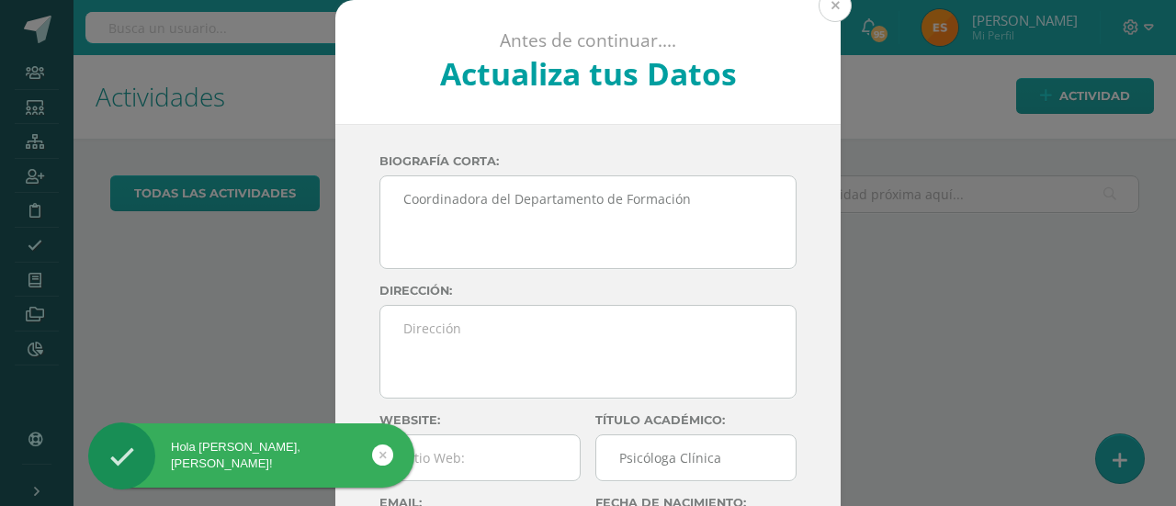
click at [824, 6] on button at bounding box center [834, 5] width 33 height 33
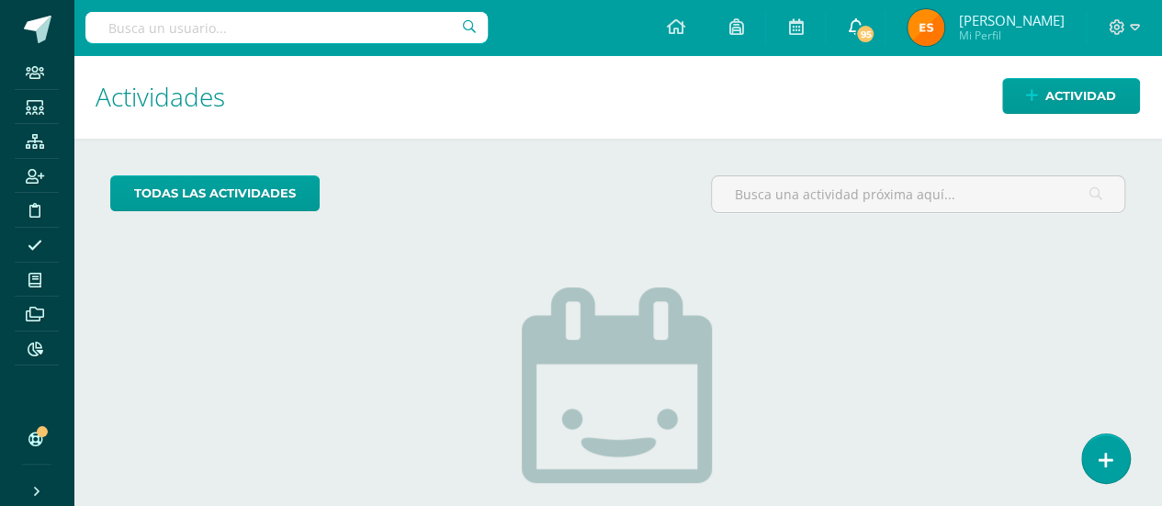
click at [855, 37] on span "95" at bounding box center [865, 34] width 20 height 20
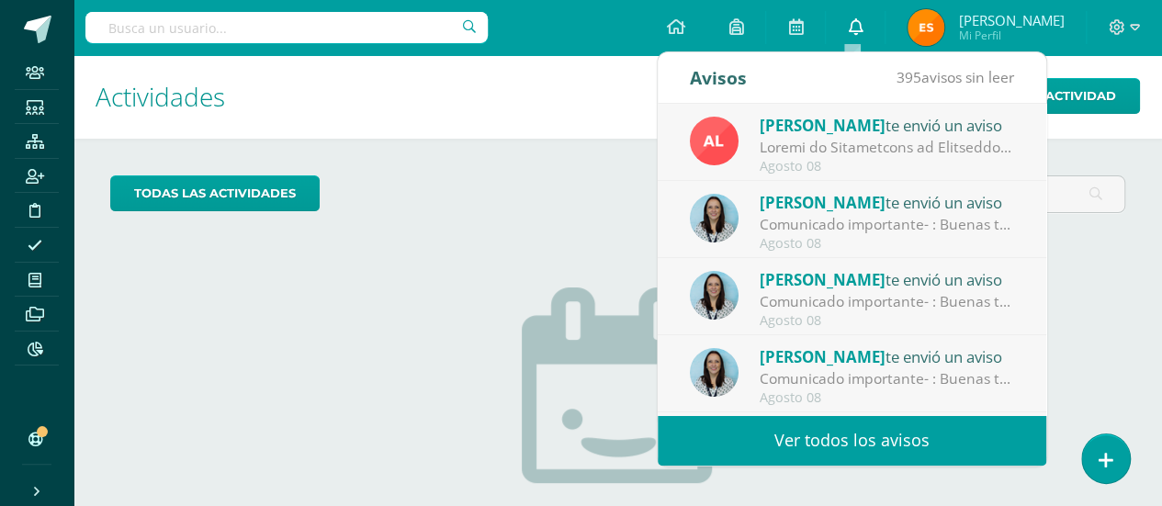
click at [852, 31] on icon at bounding box center [855, 26] width 15 height 17
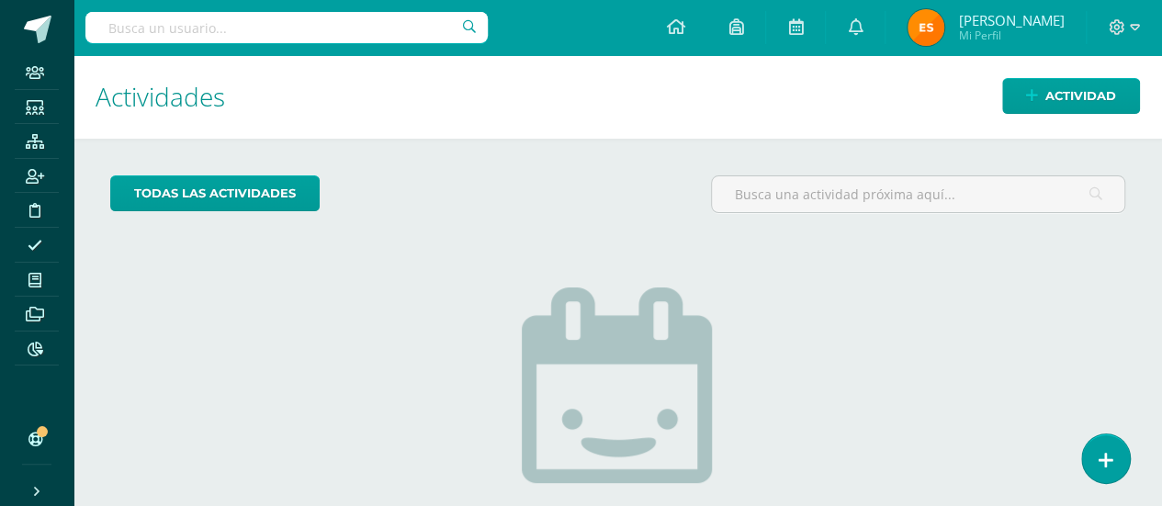
click at [612, 96] on h1 "Actividades" at bounding box center [618, 97] width 1044 height 84
click at [239, 32] on input "text" at bounding box center [286, 27] width 402 height 31
type input "matias castro"
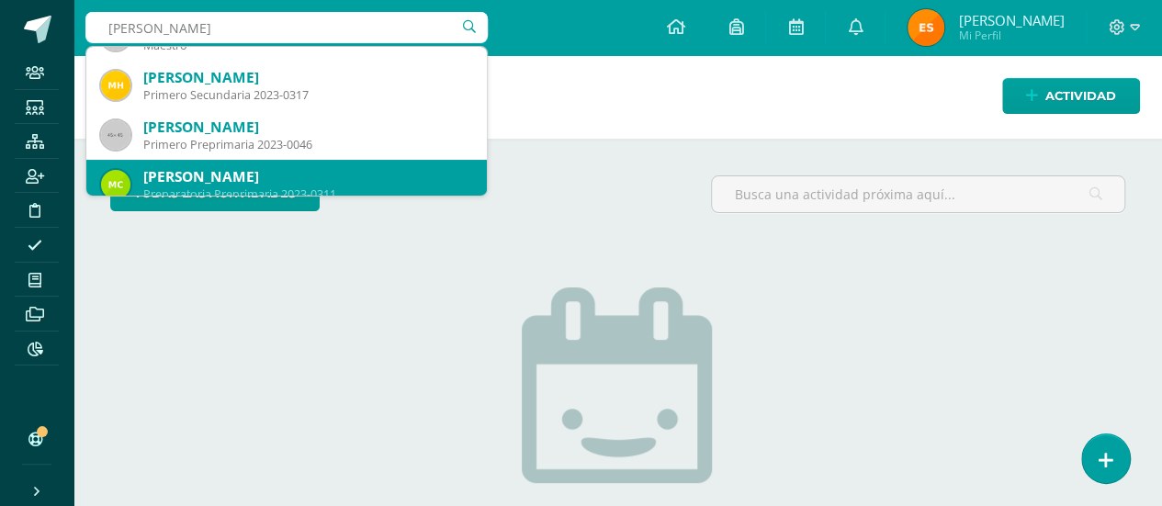
scroll to position [83, 0]
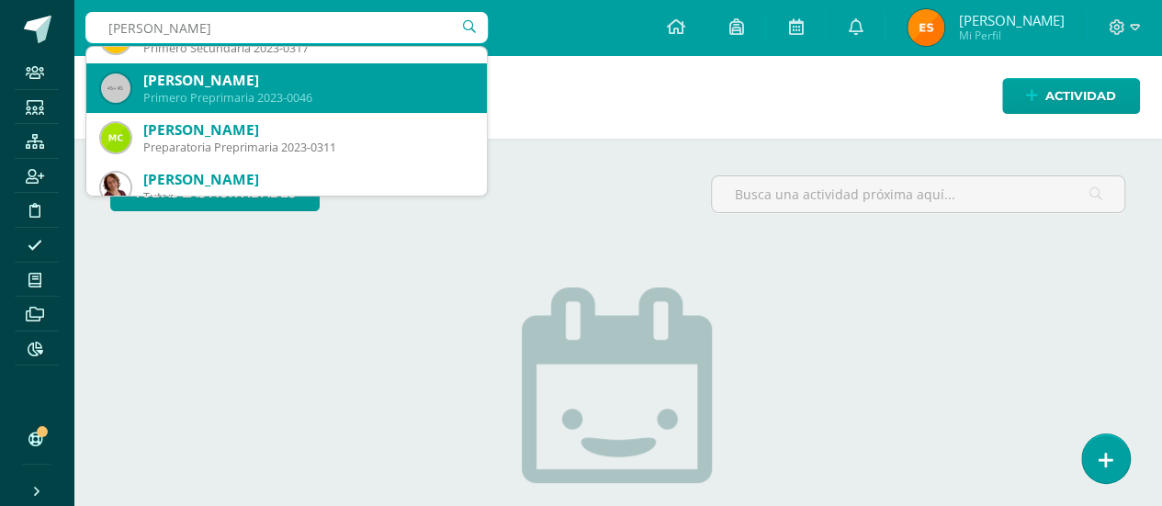
click at [353, 102] on div "Primero Preprimaria 2023-0046" at bounding box center [307, 98] width 329 height 16
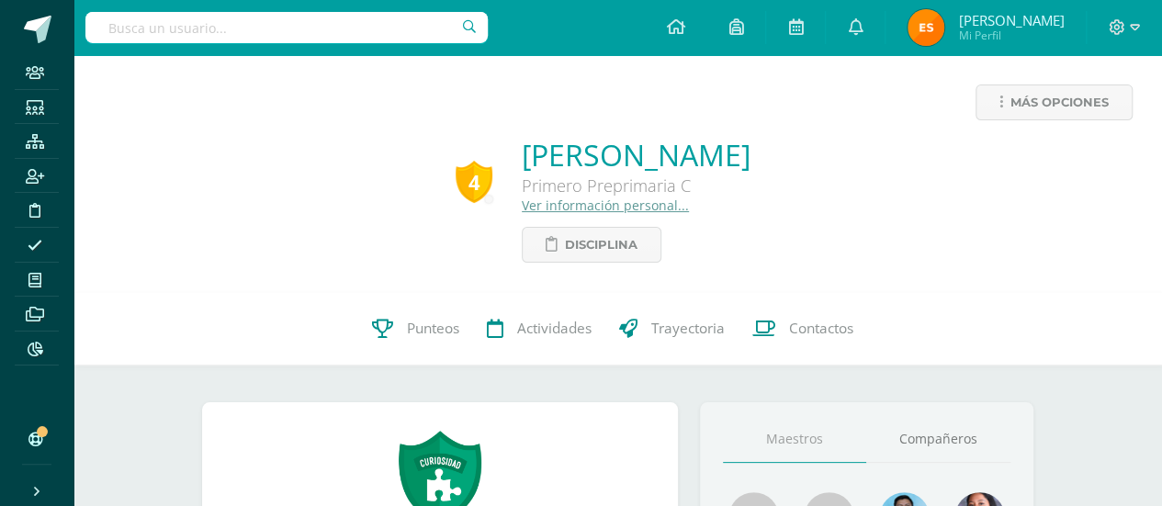
click at [538, 209] on link "Ver información personal..." at bounding box center [605, 205] width 167 height 17
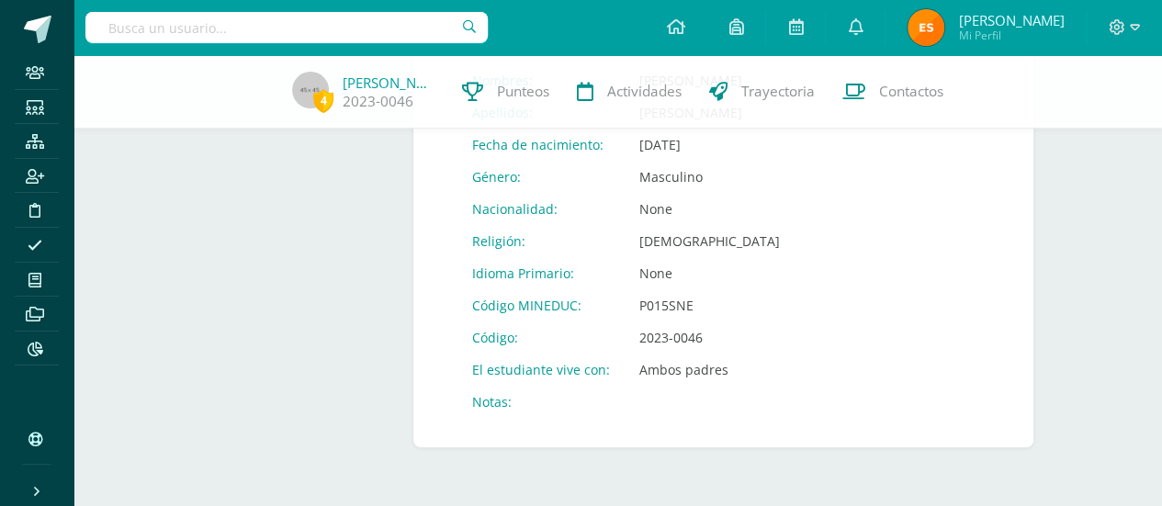
scroll to position [559, 0]
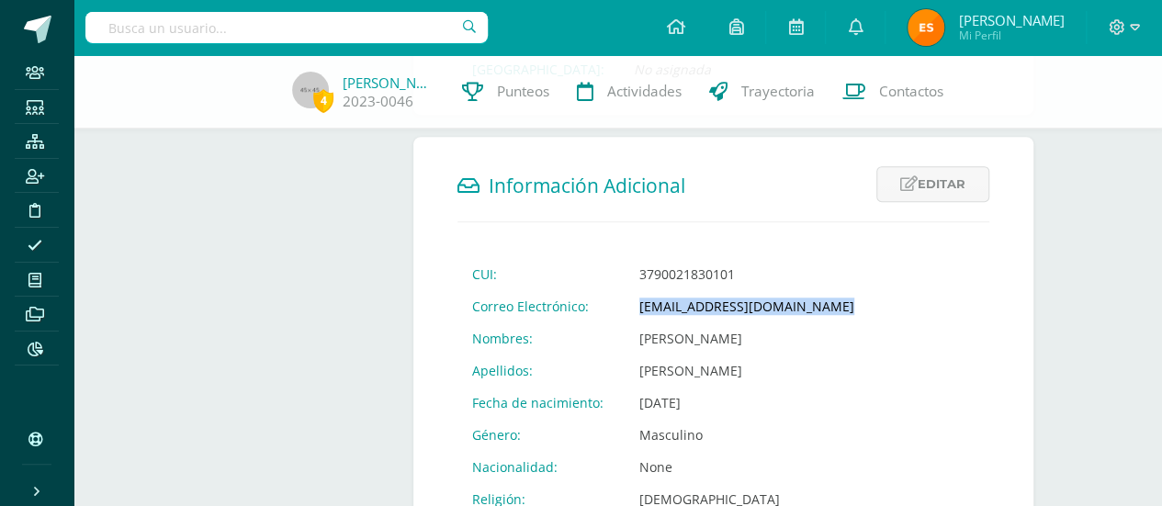
drag, startPoint x: 630, startPoint y: 319, endPoint x: 829, endPoint y: 310, distance: 198.6
click at [829, 310] on td "c6601@bilinguesanjuan.edu.gt" at bounding box center [747, 306] width 244 height 32
copy td "c6601@bilinguesanjuan.edu.gt"
click at [338, 27] on input "text" at bounding box center [286, 27] width 402 height 31
type input "p"
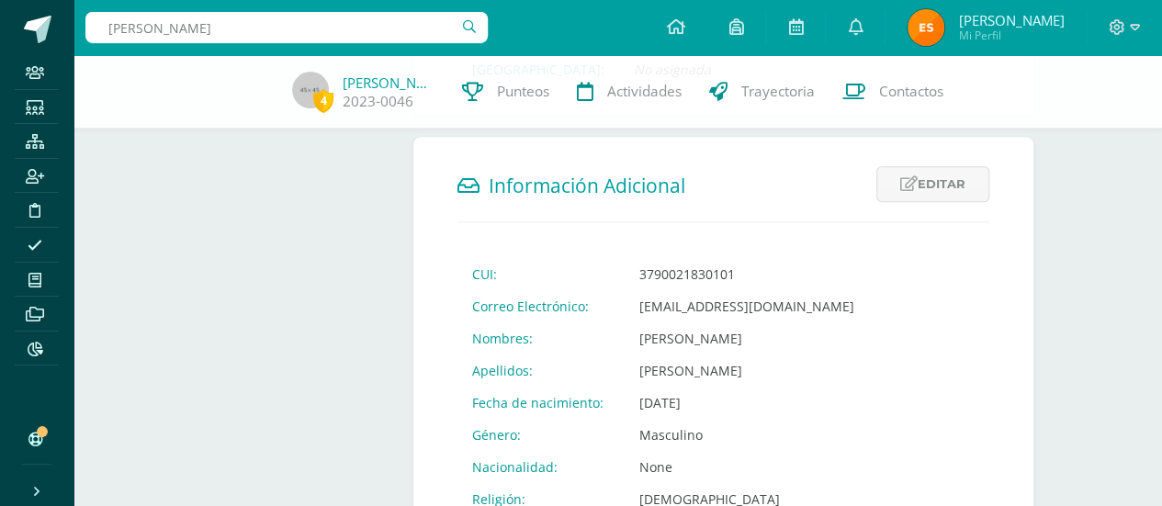
type input "jordan perez"
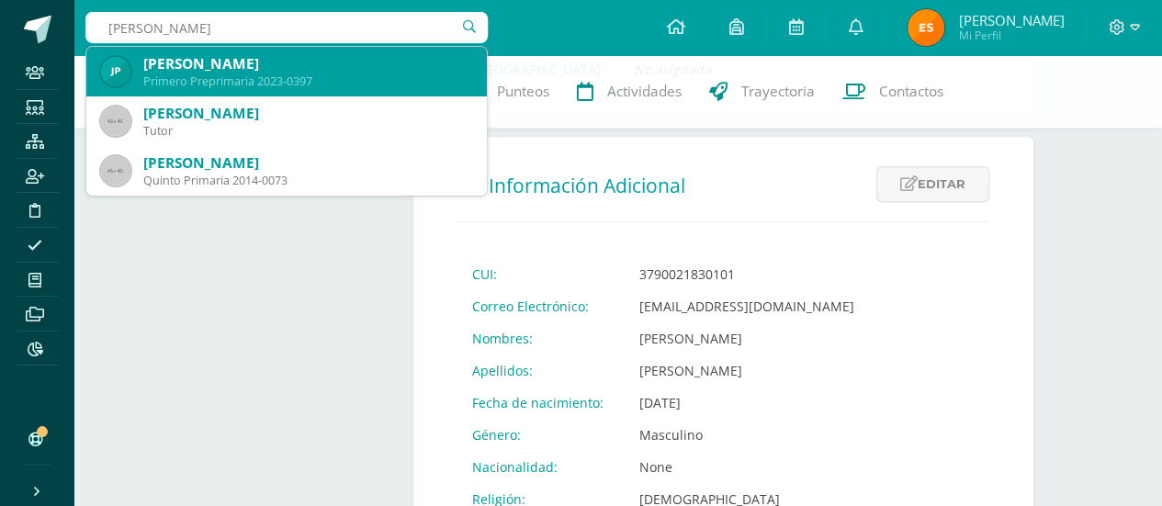
click at [321, 63] on div "Jordán Naamán Pérez Lima" at bounding box center [307, 63] width 329 height 19
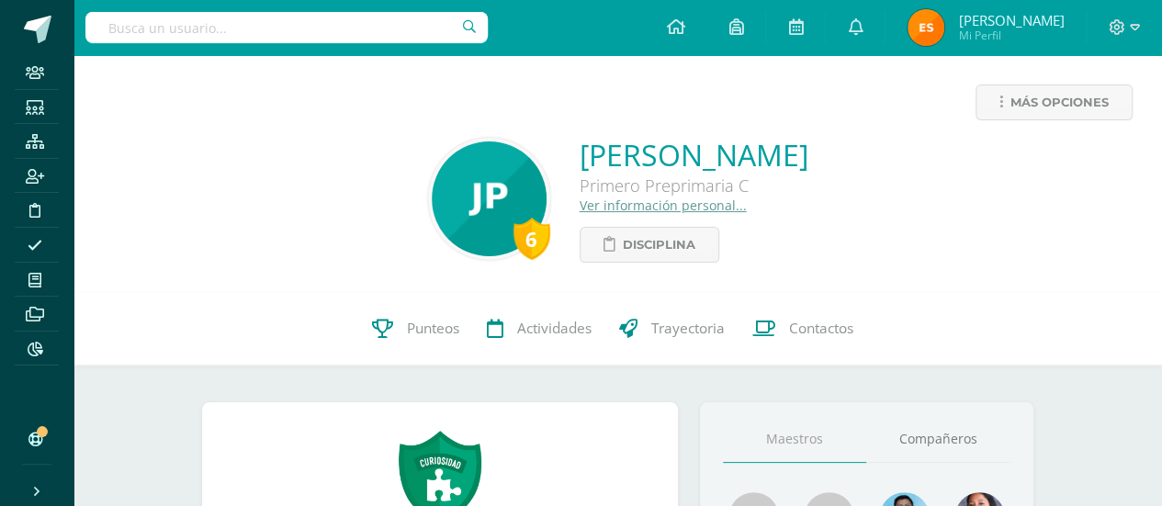
click at [323, 17] on input "text" at bounding box center [286, 27] width 402 height 31
type input "jose javier"
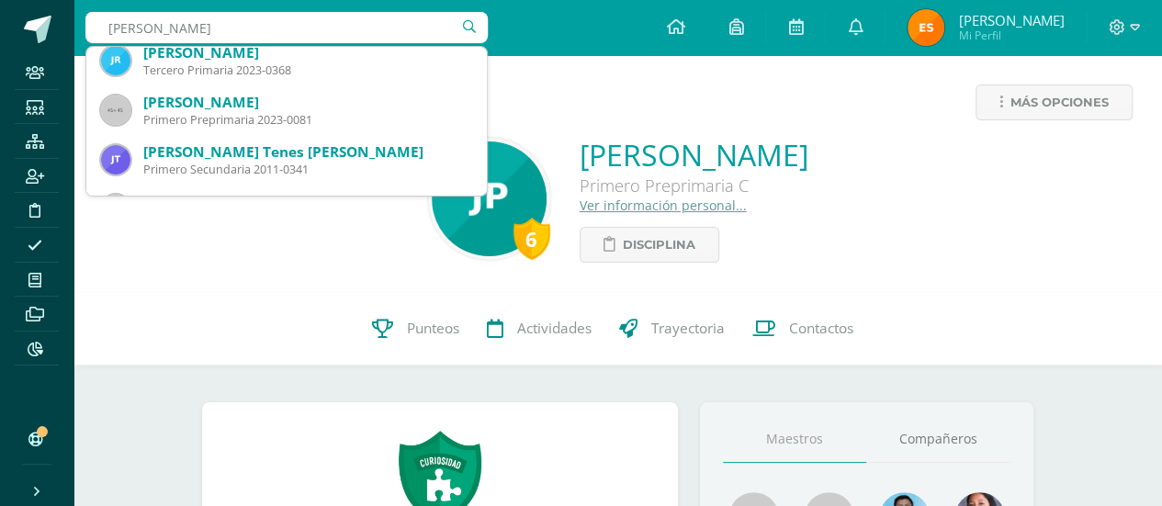
scroll to position [62, 0]
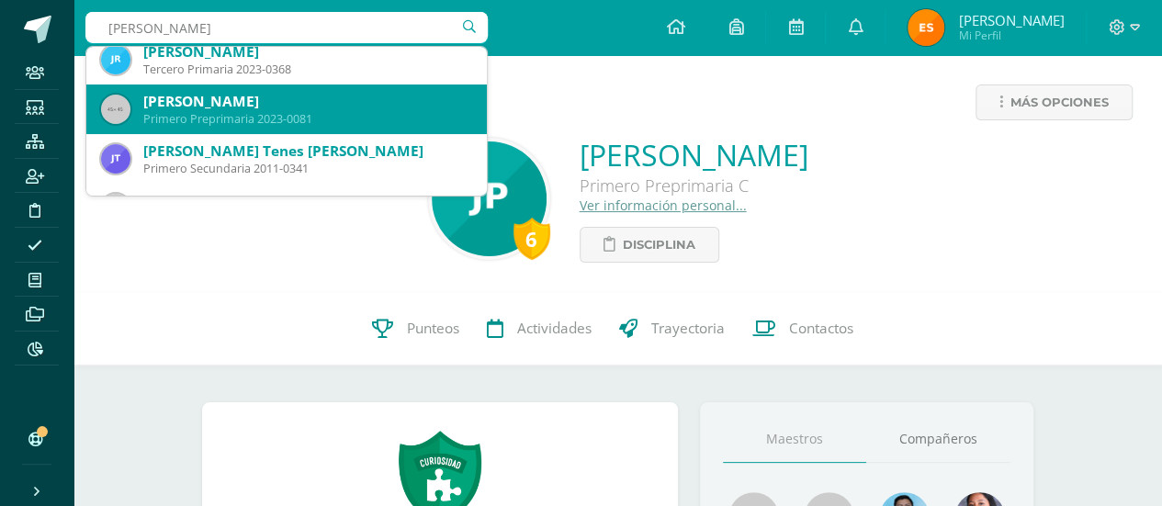
click at [308, 93] on div "José Javier González Gutiérrez" at bounding box center [307, 101] width 329 height 19
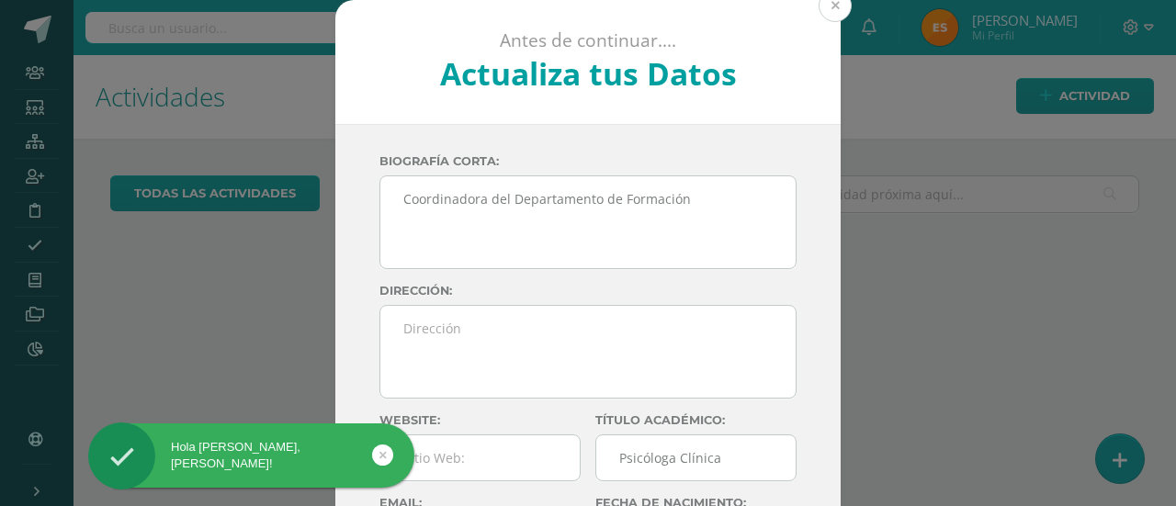
click at [825, 8] on button at bounding box center [834, 5] width 33 height 33
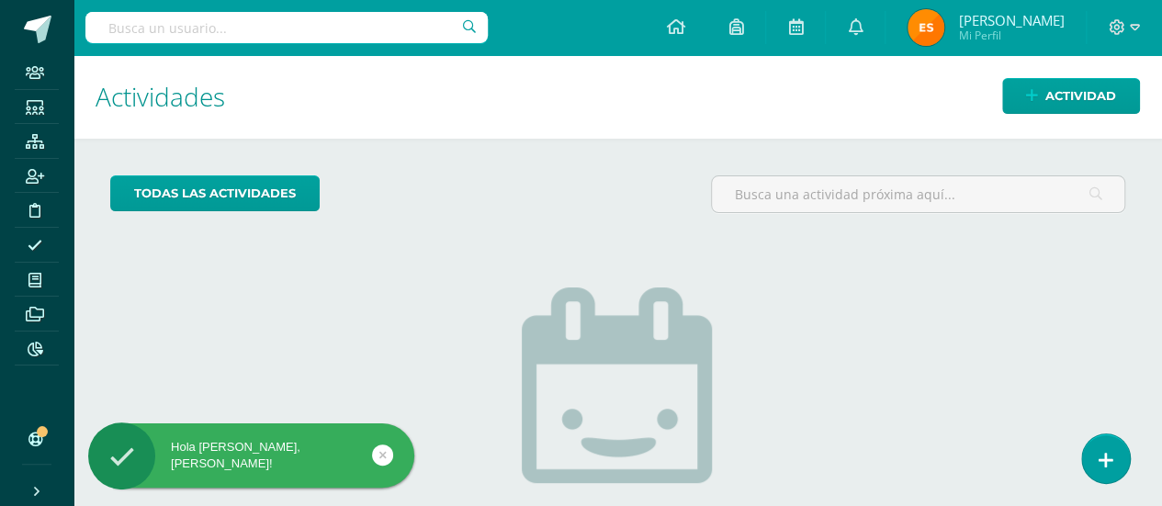
click at [321, 39] on input "text" at bounding box center [286, 27] width 402 height 31
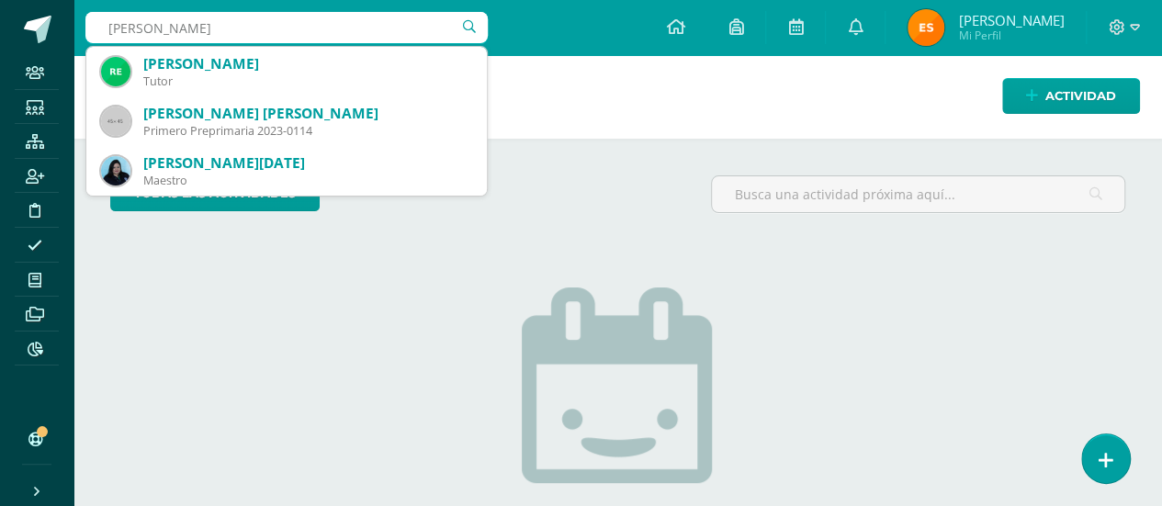
type input "[PERSON_NAME]"
